Goal: Task Accomplishment & Management: Complete application form

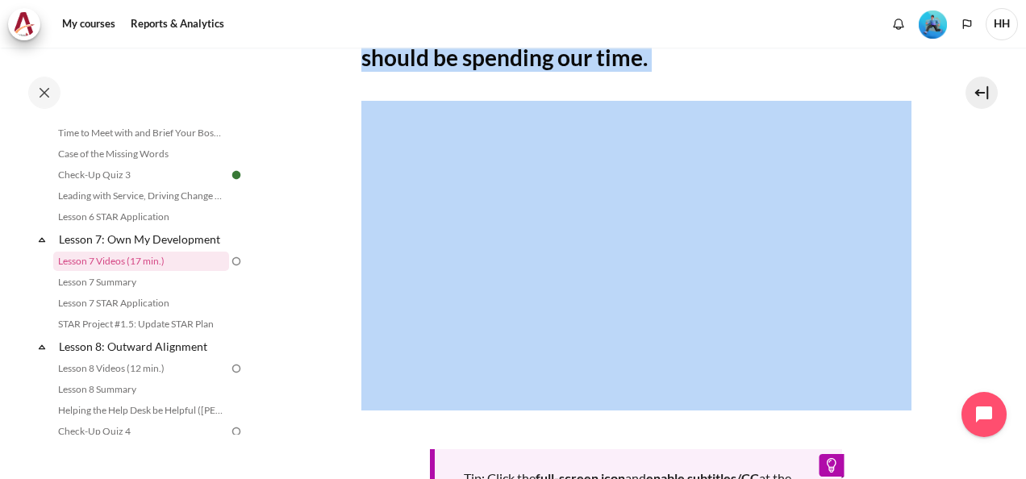
scroll to position [704, 0]
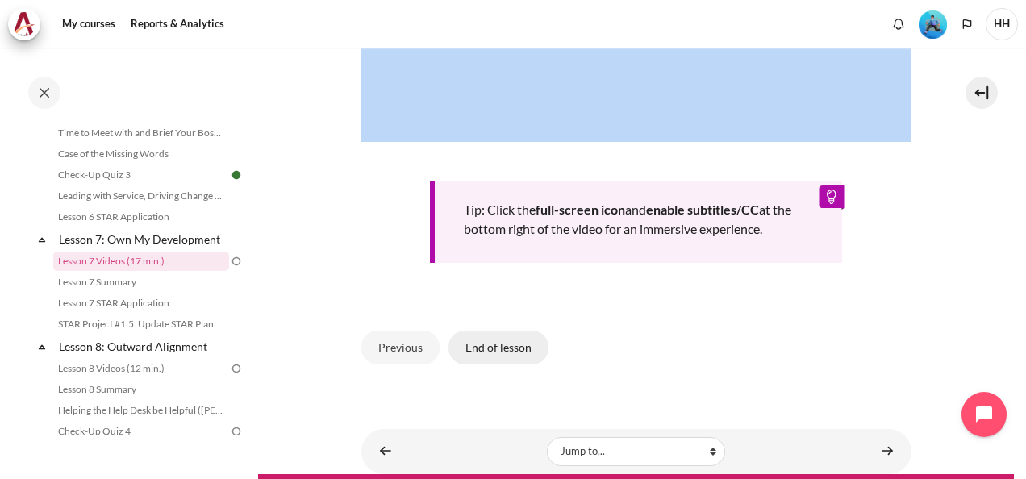
click at [506, 336] on button "End of lesson" at bounding box center [498, 348] width 100 height 34
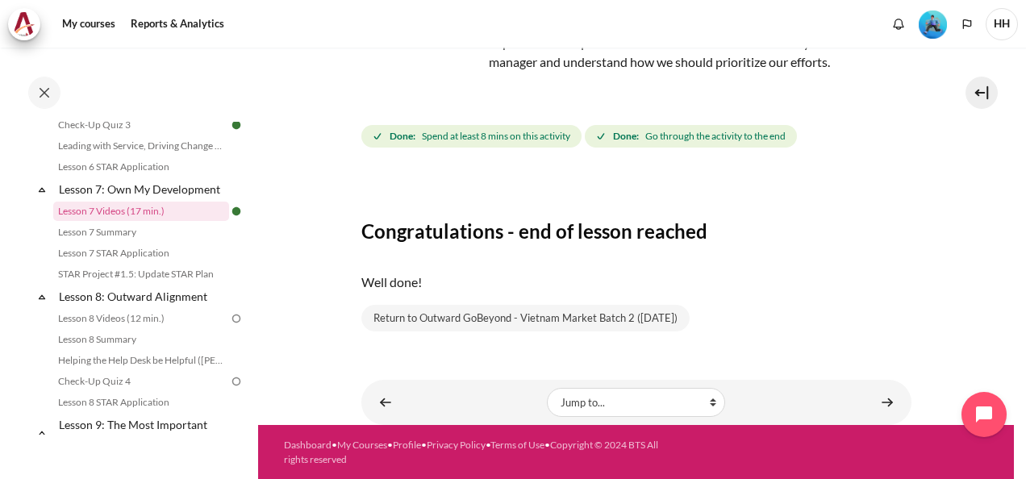
scroll to position [1071, 0]
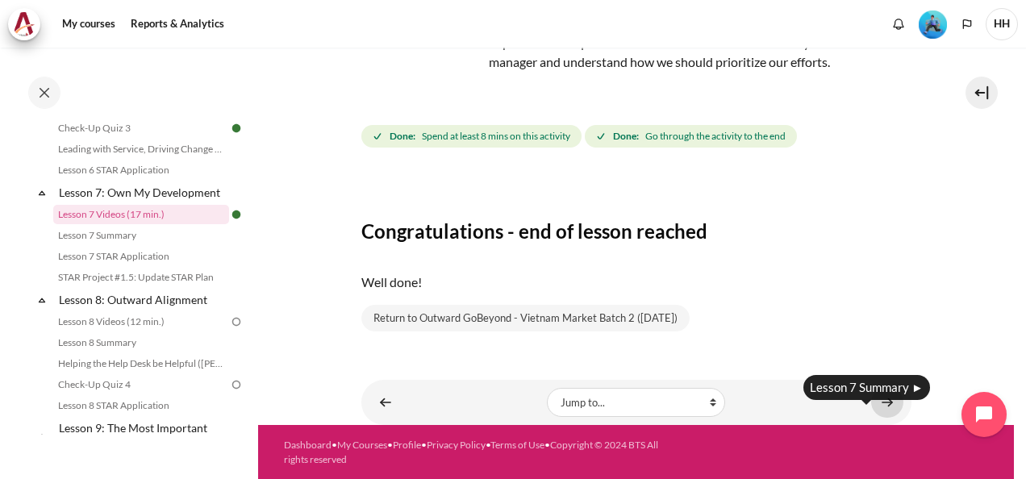
click at [881, 407] on link "Content" at bounding box center [887, 401] width 32 height 31
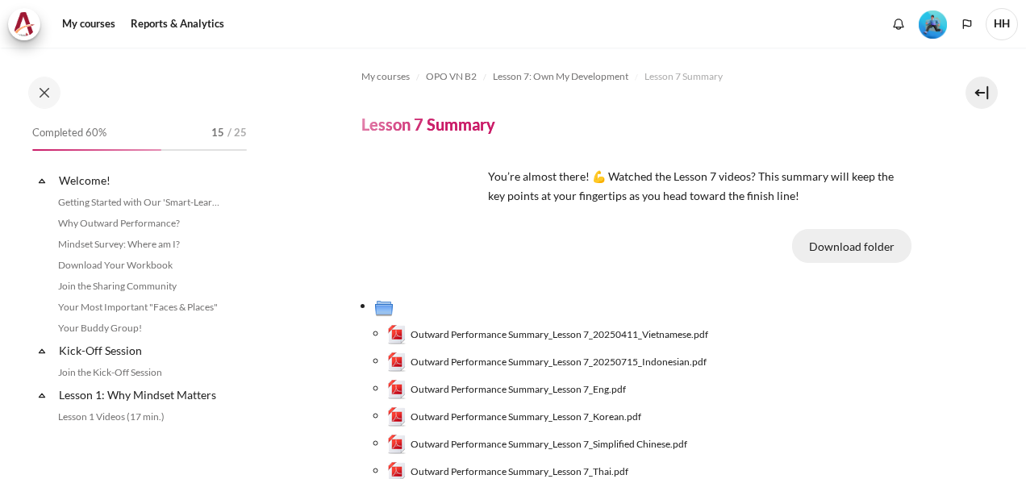
scroll to position [1045, 0]
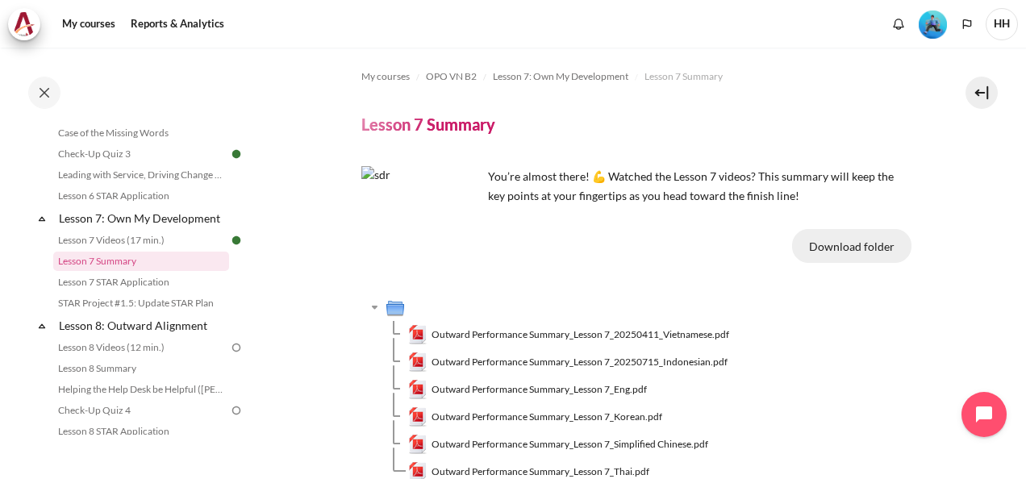
click at [834, 244] on button "Download folder" at bounding box center [851, 246] width 119 height 34
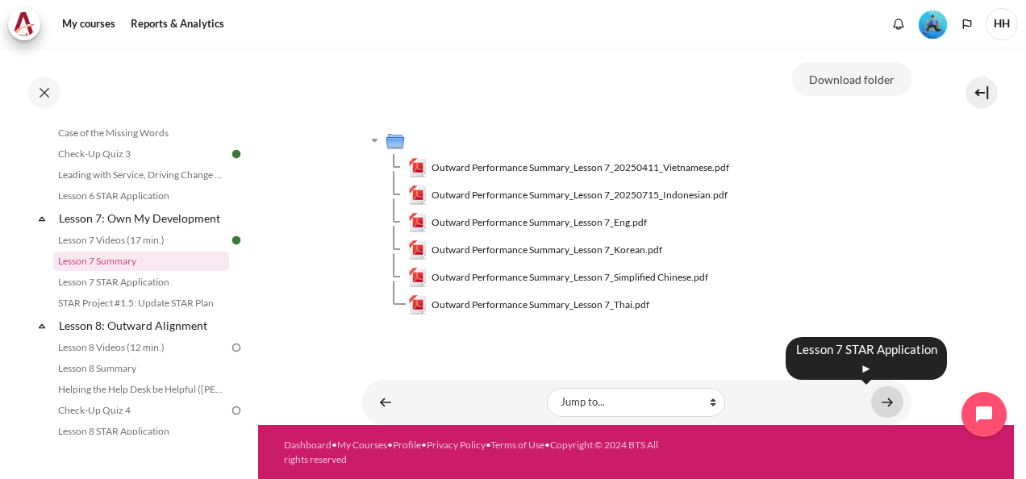
click at [877, 401] on link "Content" at bounding box center [887, 401] width 32 height 31
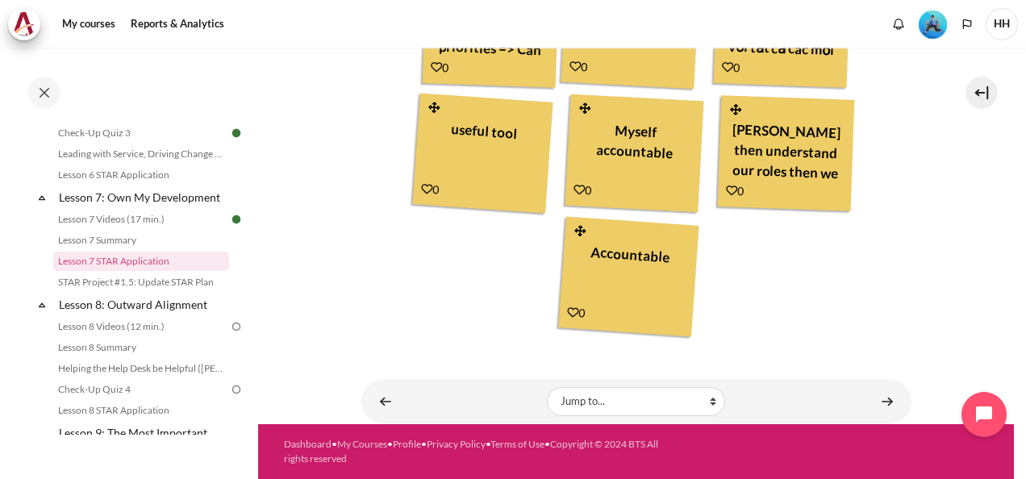
scroll to position [506, 0]
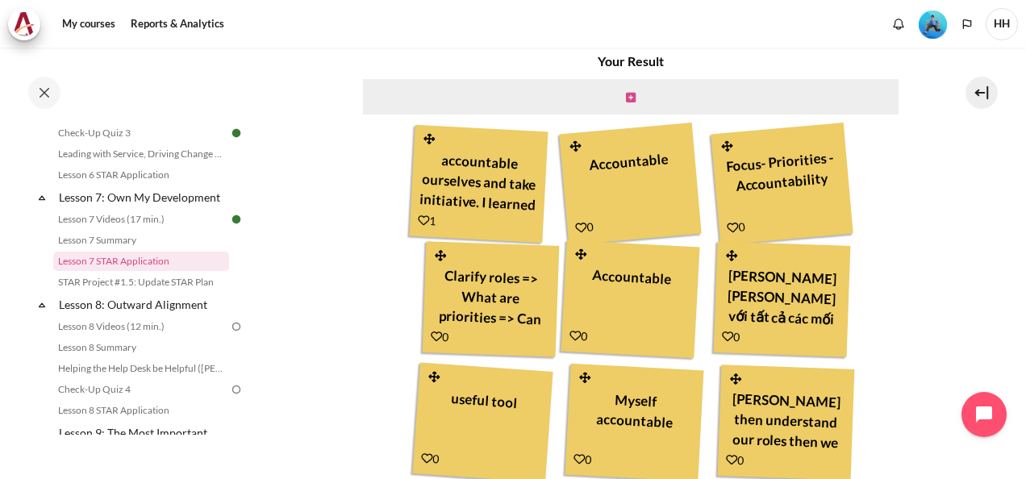
click at [631, 95] on icon "Content" at bounding box center [631, 97] width 10 height 11
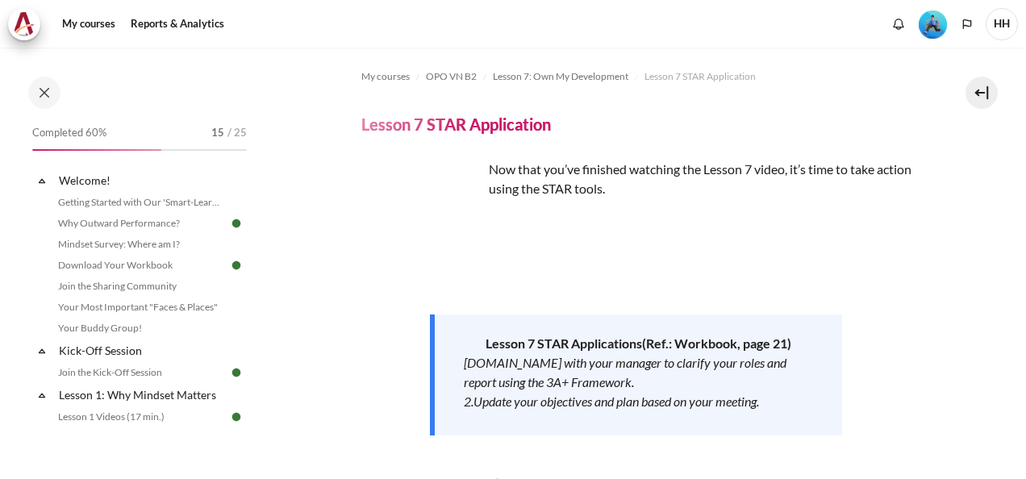
scroll to position [269, 0]
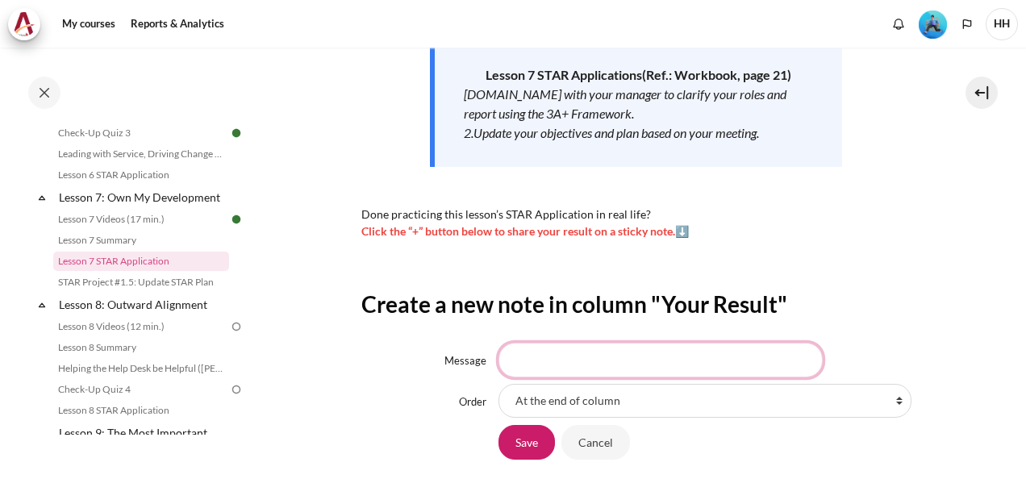
click at [540, 360] on input "Message" at bounding box center [660, 360] width 324 height 34
paste input "t, proactively taking responsibility"
drag, startPoint x: 529, startPoint y: 360, endPoint x: 494, endPoint y: 360, distance: 34.7
click at [494, 360] on div "Message t, proactively taking responsibility" at bounding box center [636, 360] width 550 height 34
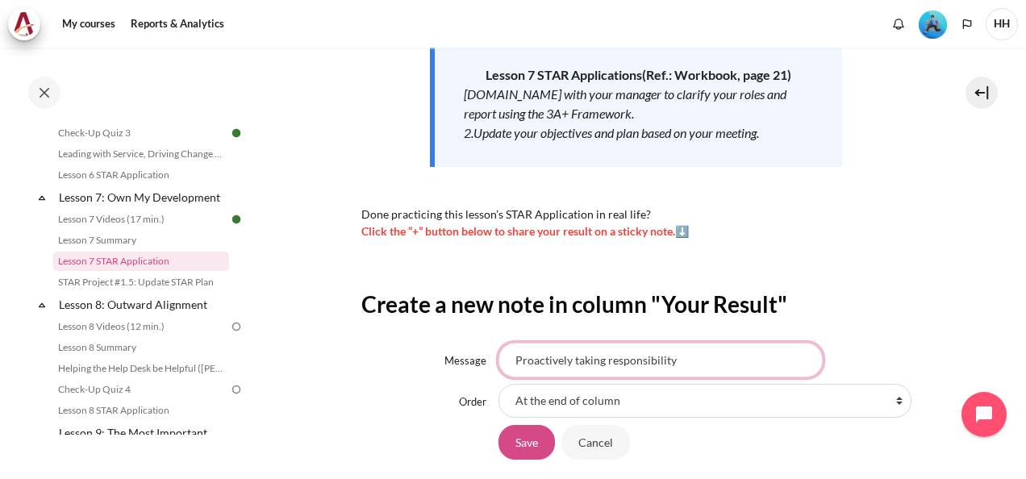
type input "Proactively taking responsibility"
click at [532, 447] on input "Save" at bounding box center [526, 442] width 56 height 34
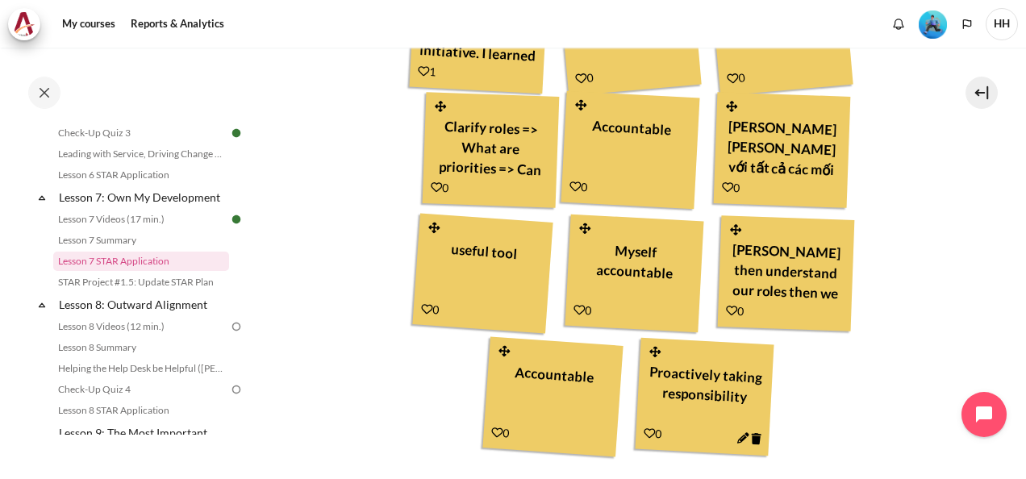
scroll to position [668, 0]
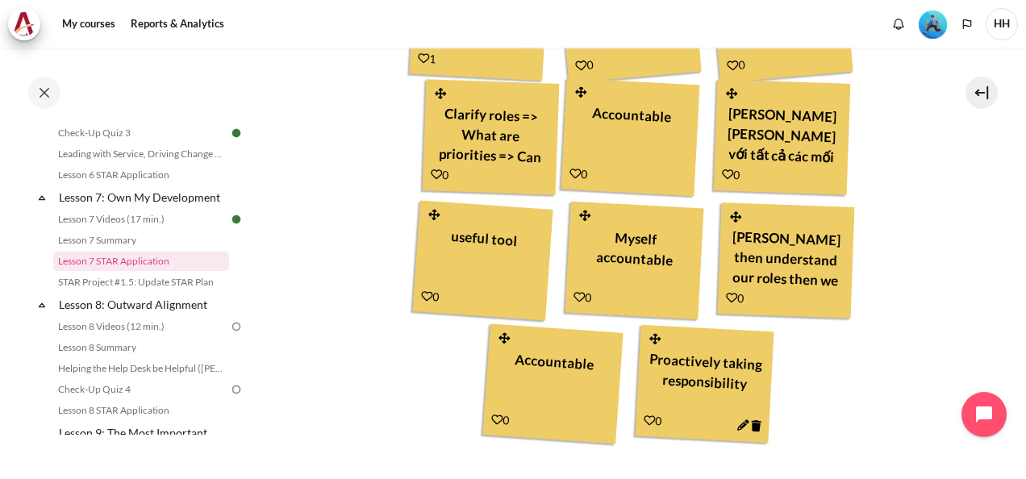
click at [645, 418] on icon "Content" at bounding box center [649, 420] width 12 height 12
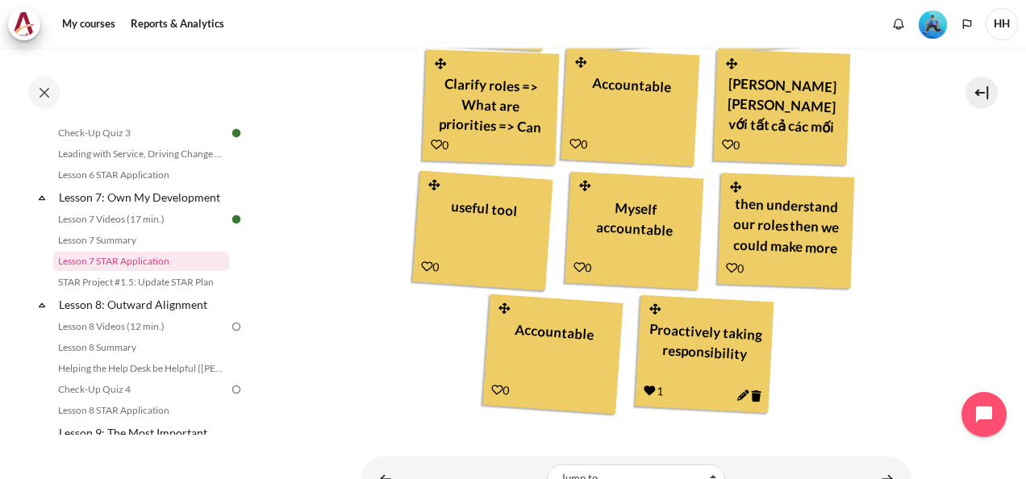
scroll to position [18, 0]
click at [435, 141] on icon "Content" at bounding box center [436, 144] width 11 height 11
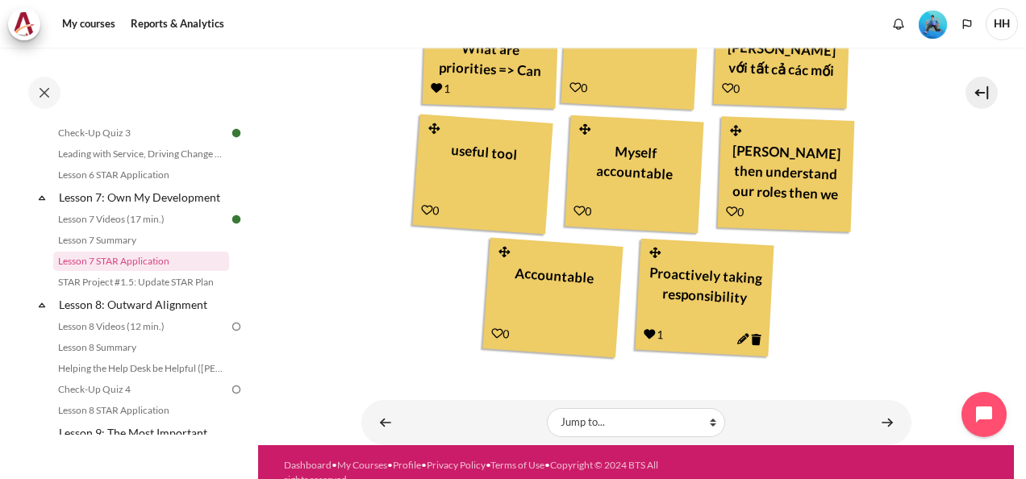
scroll to position [776, 0]
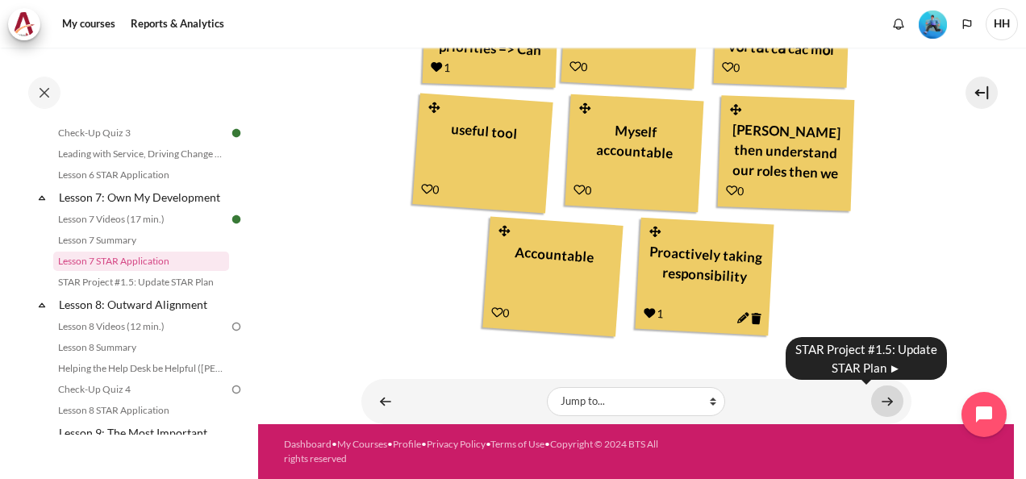
click at [877, 398] on link "Content" at bounding box center [887, 400] width 32 height 31
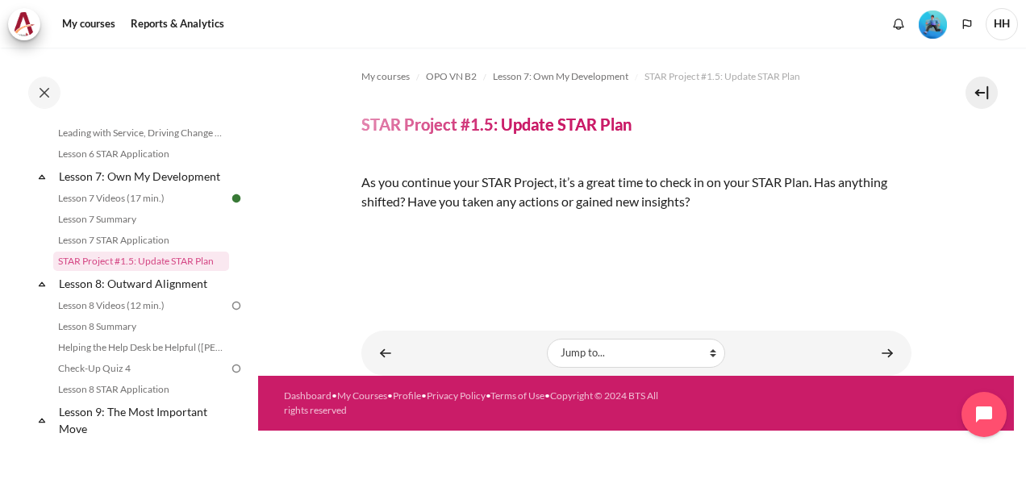
scroll to position [92, 0]
click at [361, 229] on img "Content" at bounding box center [361, 229] width 0 height 0
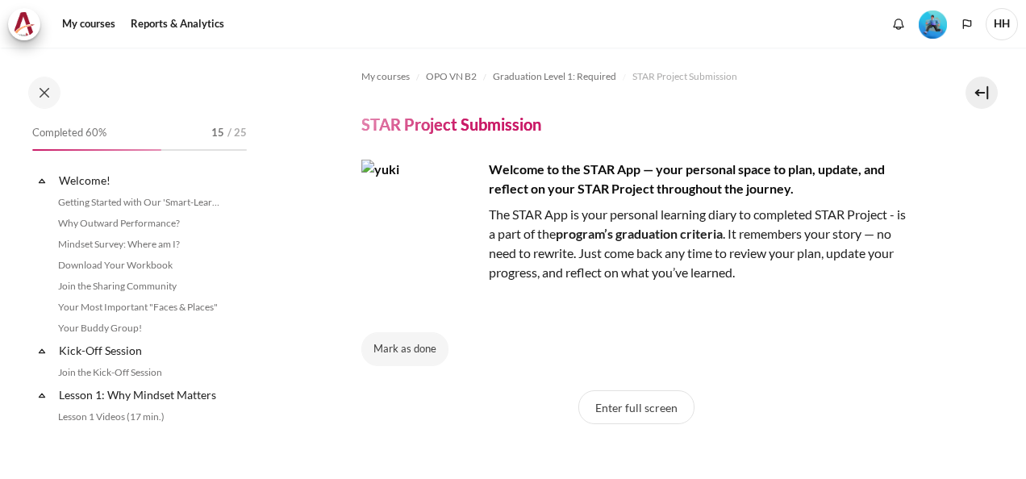
scroll to position [1643, 0]
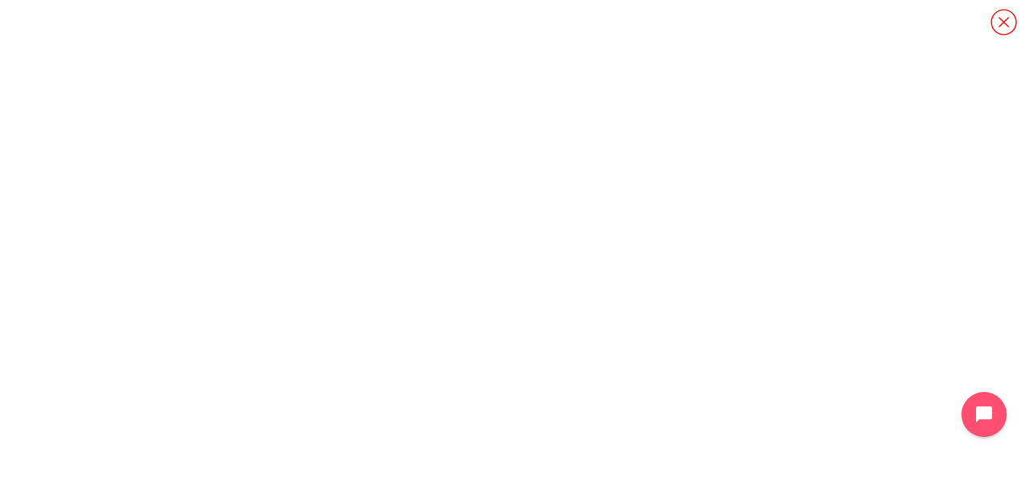
click at [1000, 22] on icon "Content" at bounding box center [1003, 22] width 28 height 28
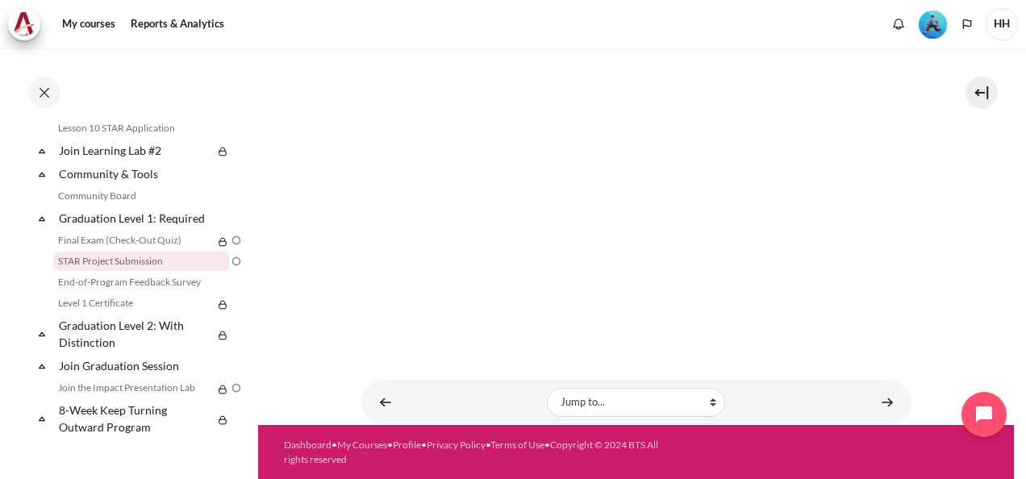
scroll to position [256, 0]
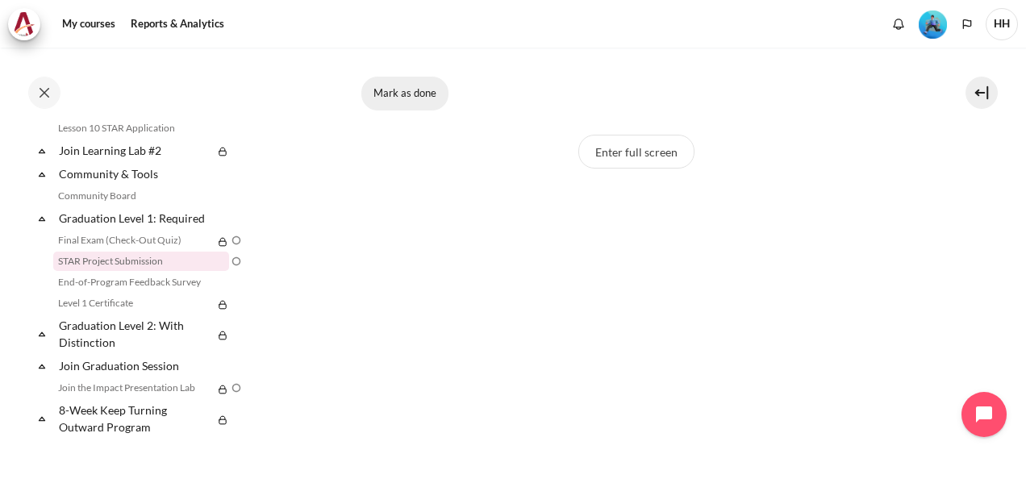
click at [398, 90] on button "Mark as done" at bounding box center [404, 94] width 87 height 34
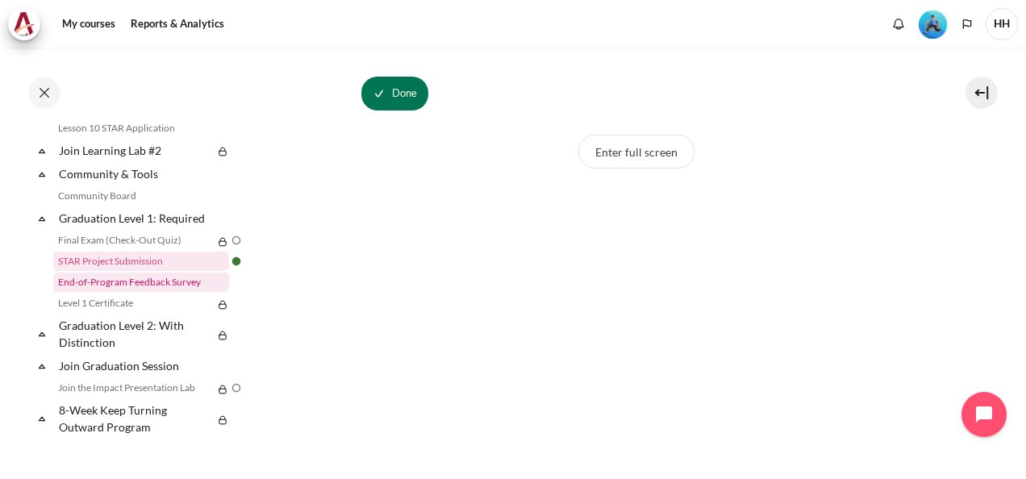
click at [175, 292] on link "End-of-Program Feedback Survey" at bounding box center [141, 282] width 176 height 19
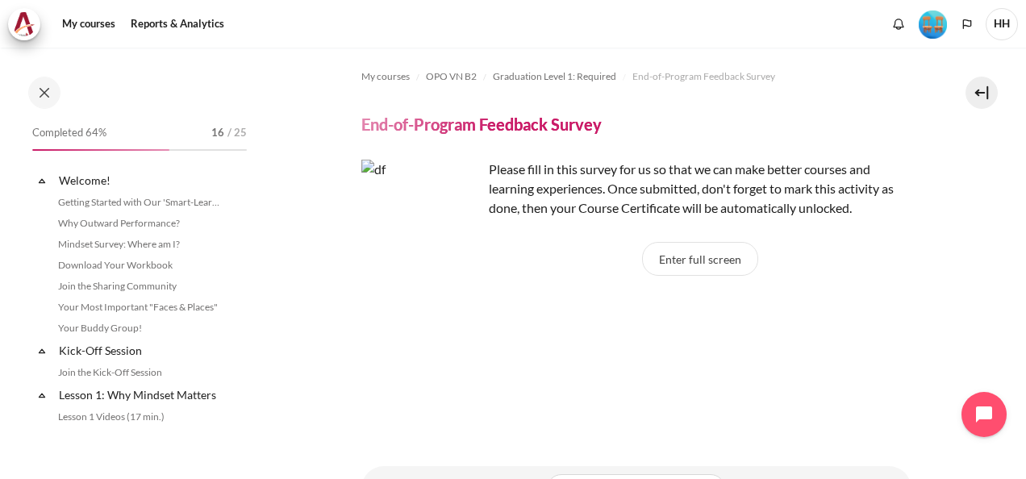
scroll to position [1664, 0]
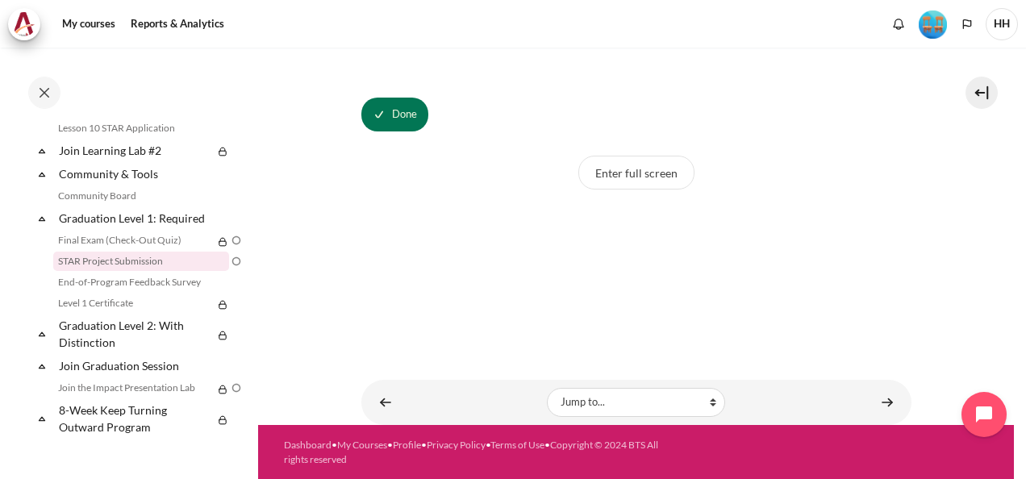
scroll to position [109, 0]
